Goal: Task Accomplishment & Management: Complete application form

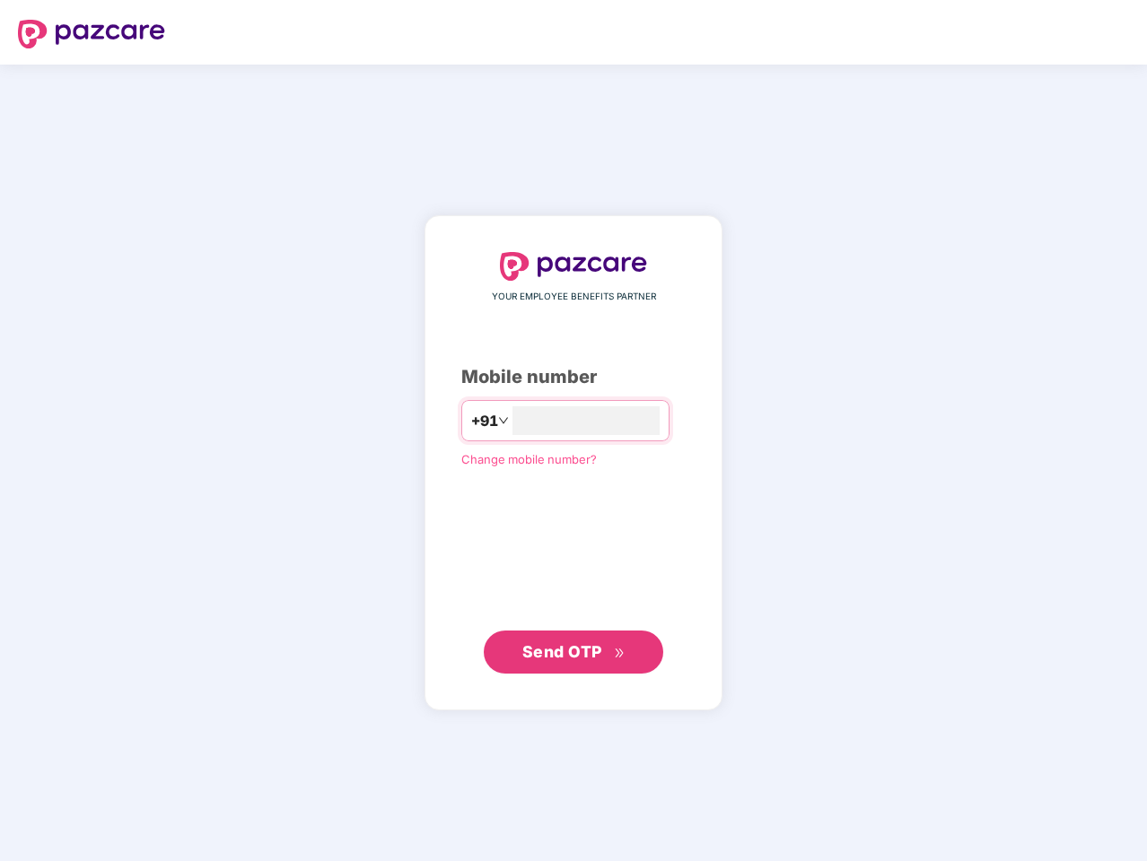
click at [573, 431] on input "number" at bounding box center [585, 420] width 147 height 29
click at [92, 34] on img at bounding box center [91, 34] width 147 height 29
click at [471, 421] on span "+91" at bounding box center [484, 421] width 27 height 22
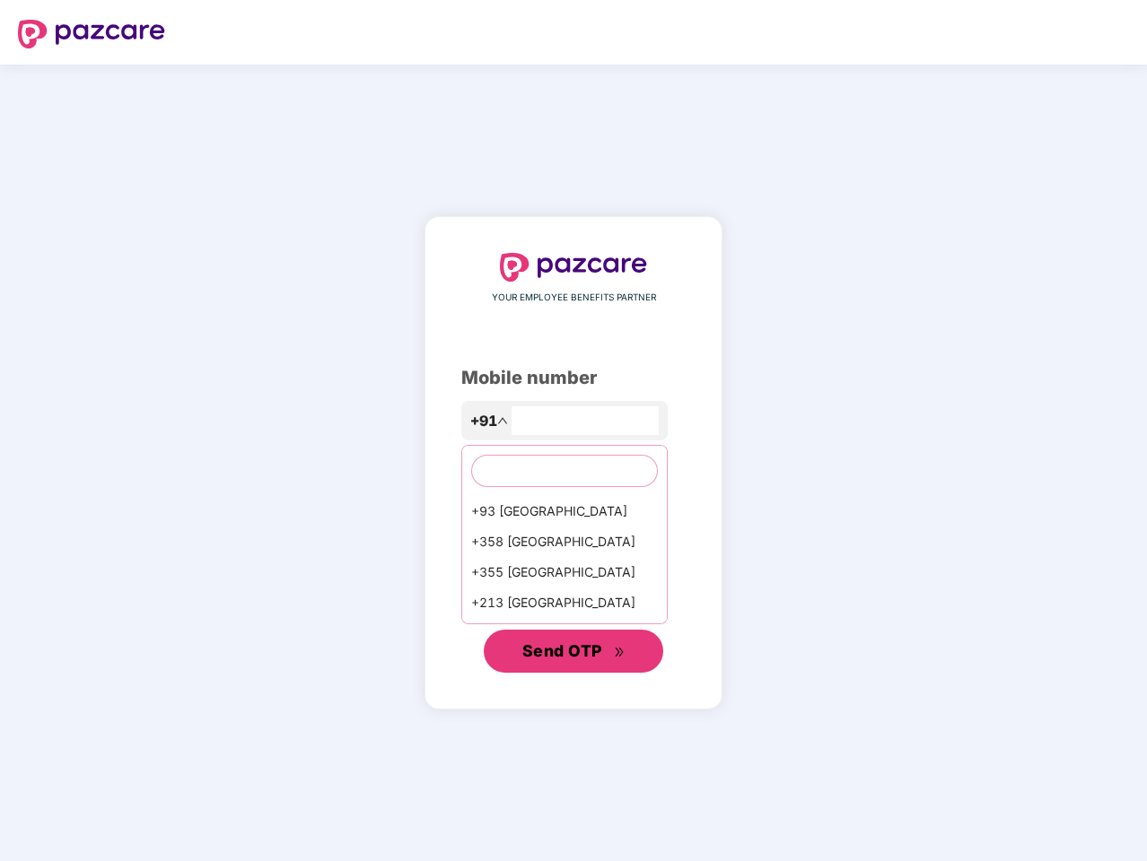
click at [573, 652] on span "Send OTP" at bounding box center [562, 651] width 80 height 19
